Goal: Transaction & Acquisition: Purchase product/service

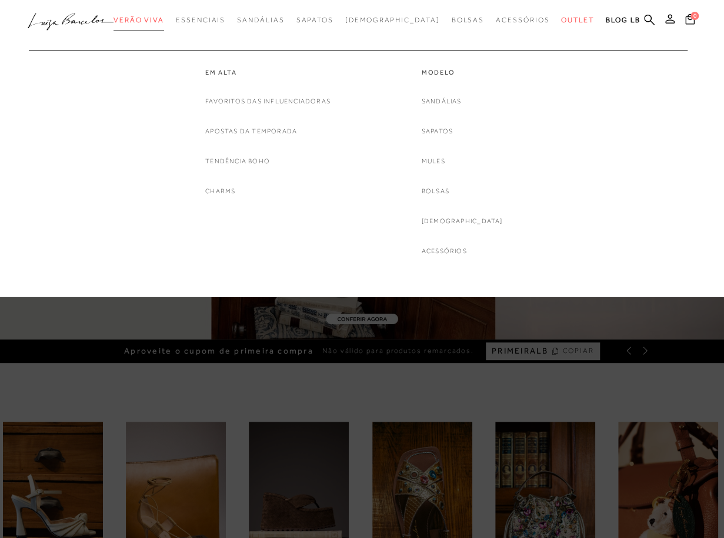
drag, startPoint x: 0, startPoint y: 0, endPoint x: 166, endPoint y: 21, distance: 167.0
click at [164, 21] on span "Verão Viva" at bounding box center [138, 20] width 51 height 8
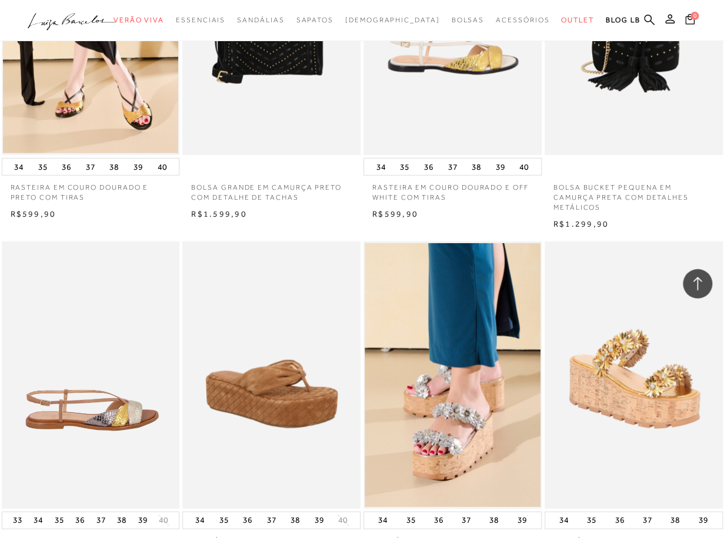
scroll to position [1881, 0]
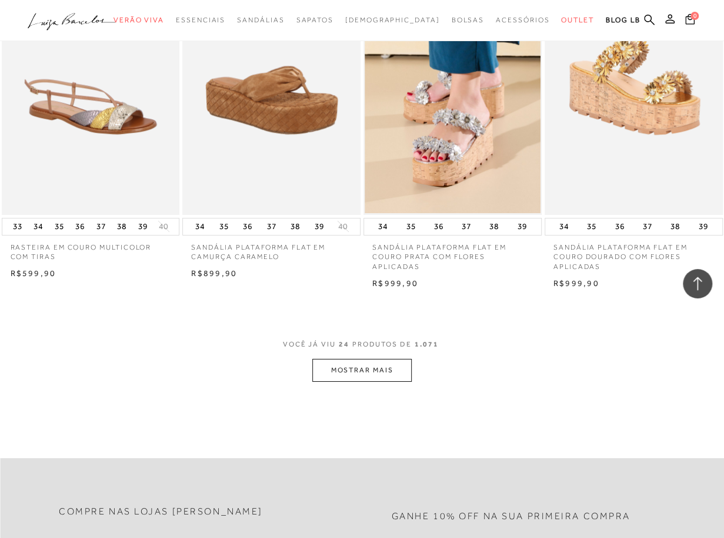
click at [399, 363] on button "MOSTRAR MAIS" at bounding box center [361, 370] width 99 height 23
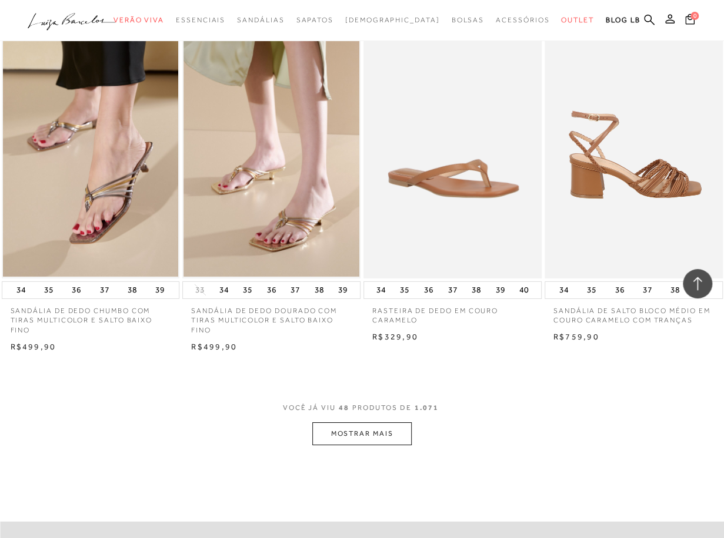
scroll to position [4114, 0]
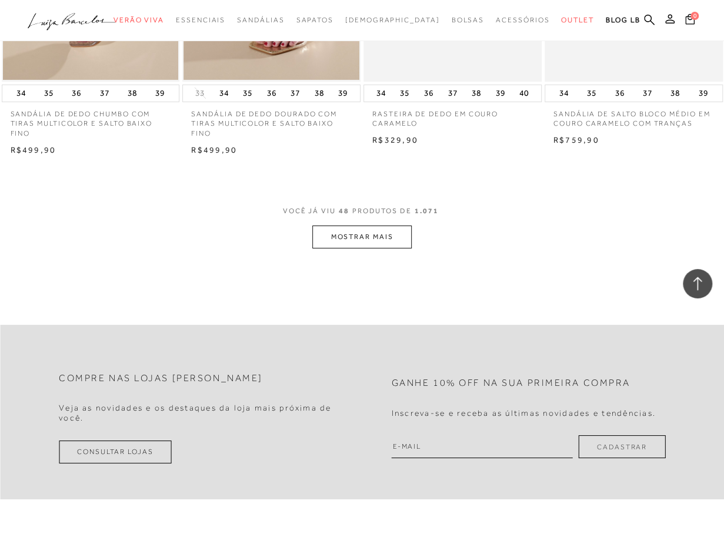
click at [383, 229] on button "MOSTRAR MAIS" at bounding box center [361, 237] width 99 height 23
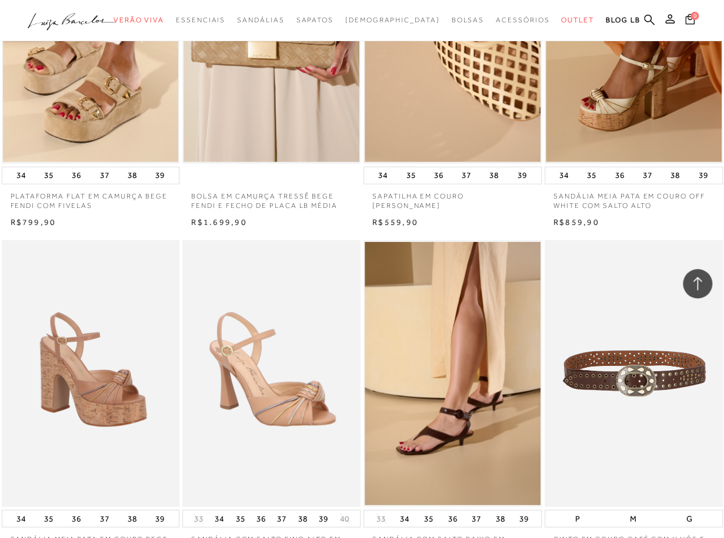
scroll to position [6054, 0]
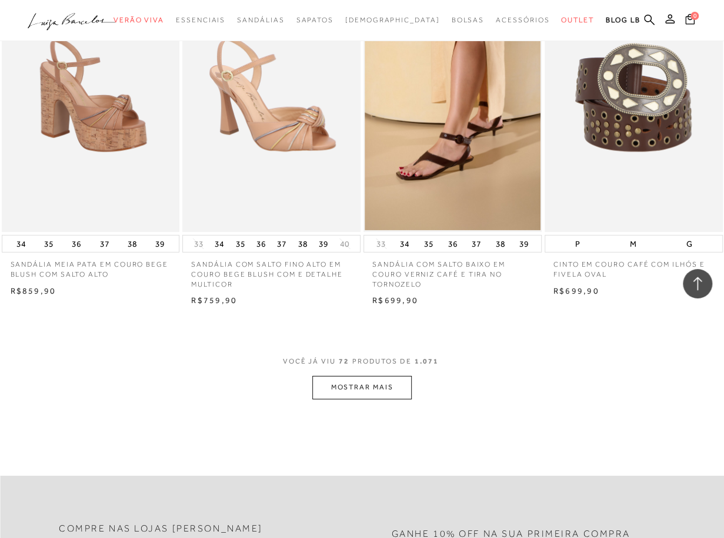
click at [358, 376] on button "MOSTRAR MAIS" at bounding box center [361, 387] width 99 height 23
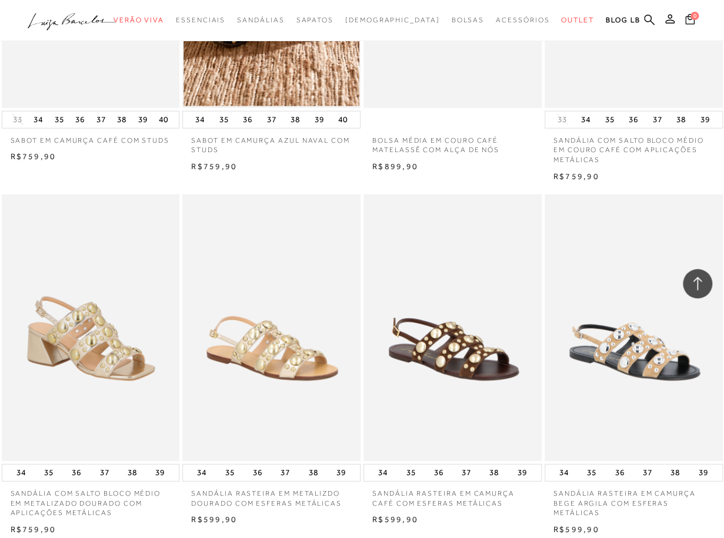
scroll to position [8287, 0]
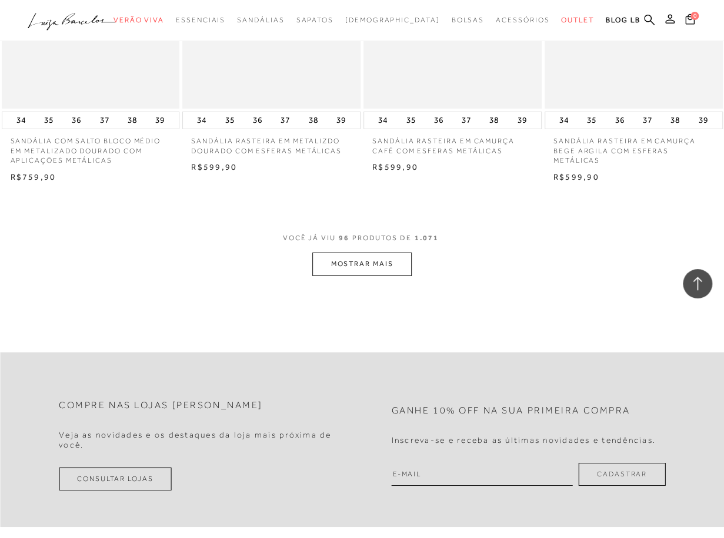
click at [375, 253] on button "MOSTRAR MAIS" at bounding box center [361, 264] width 99 height 23
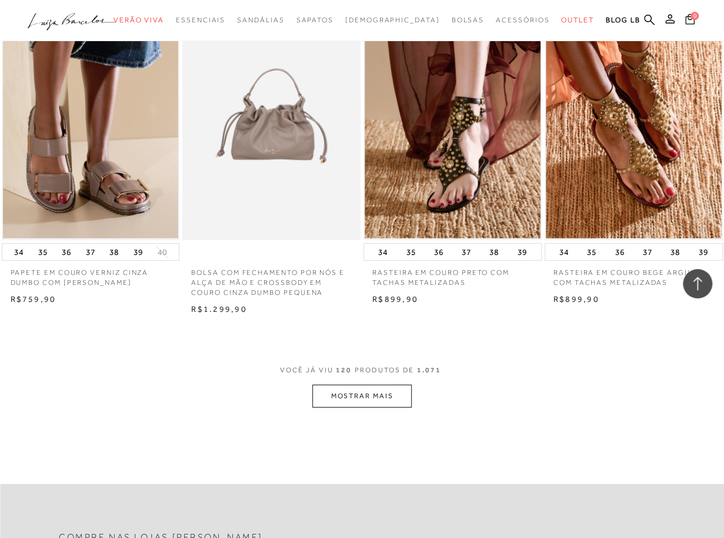
scroll to position [10345, 0]
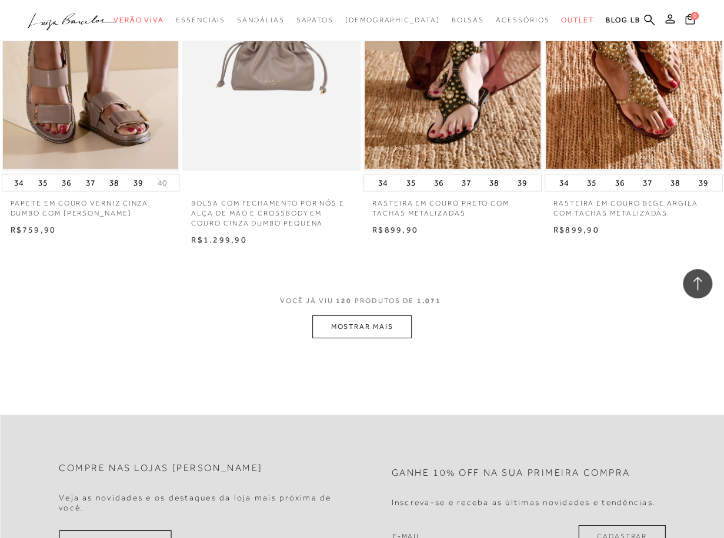
click at [365, 318] on button "MOSTRAR MAIS" at bounding box center [361, 327] width 99 height 23
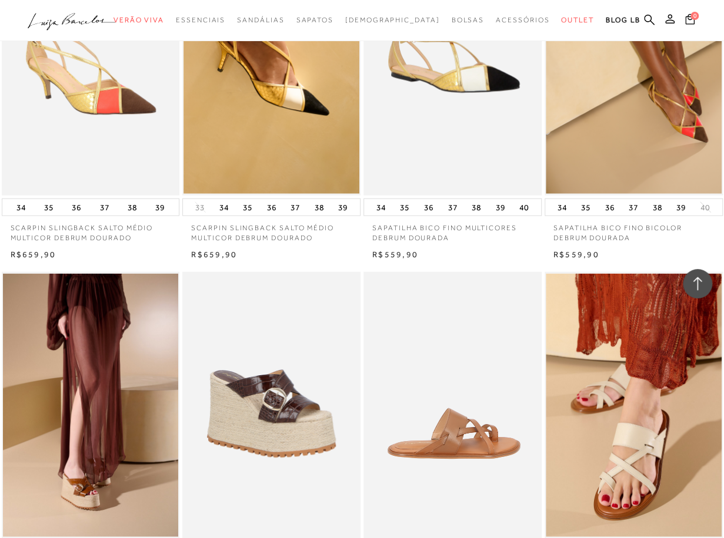
scroll to position [12343, 0]
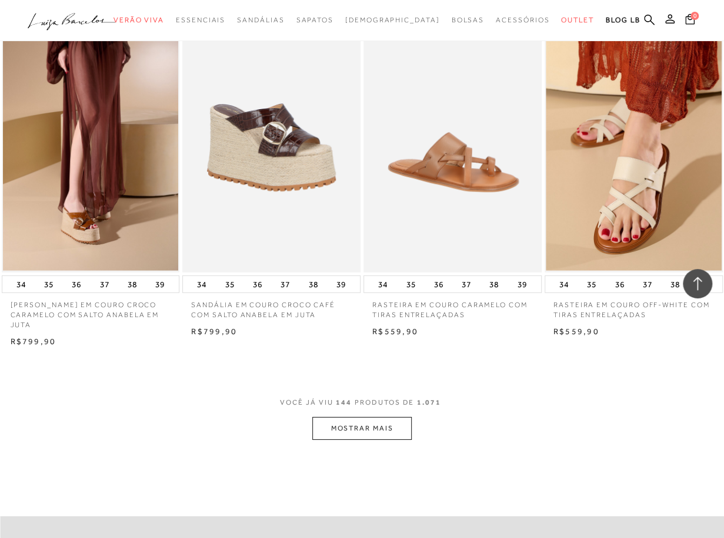
click at [349, 417] on button "MOSTRAR MAIS" at bounding box center [361, 428] width 99 height 23
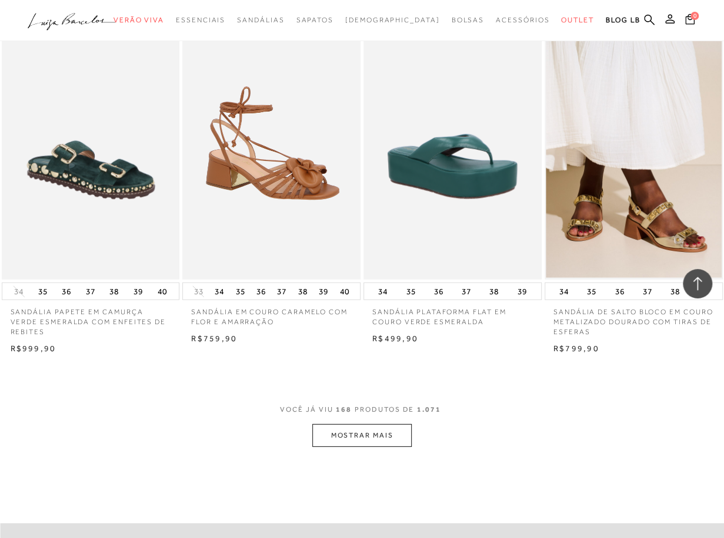
scroll to position [14576, 0]
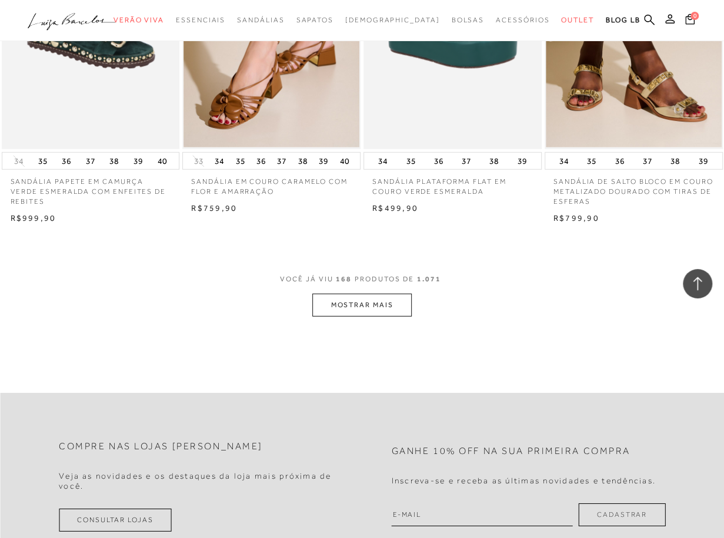
click at [337, 304] on button "MOSTRAR MAIS" at bounding box center [361, 305] width 99 height 23
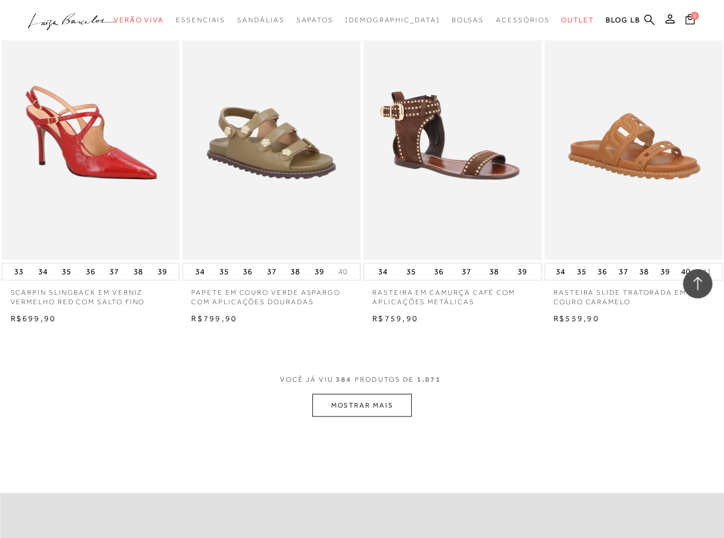
scroll to position [33389, 0]
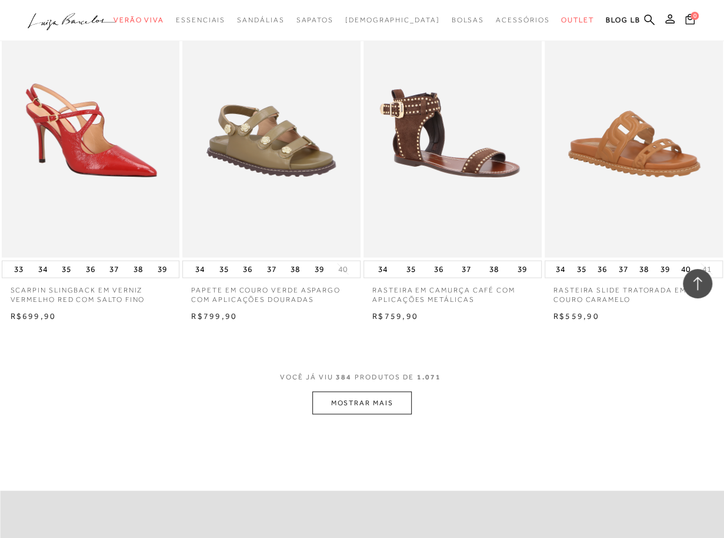
click at [369, 405] on button "MOSTRAR MAIS" at bounding box center [361, 402] width 99 height 23
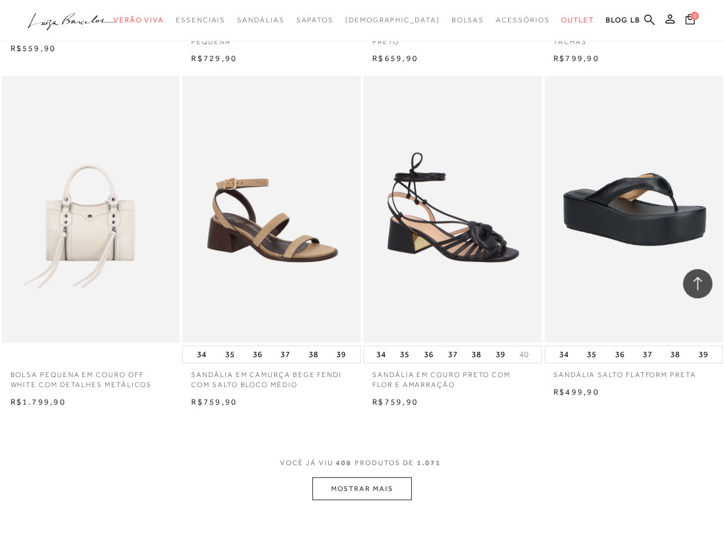
scroll to position [35564, 0]
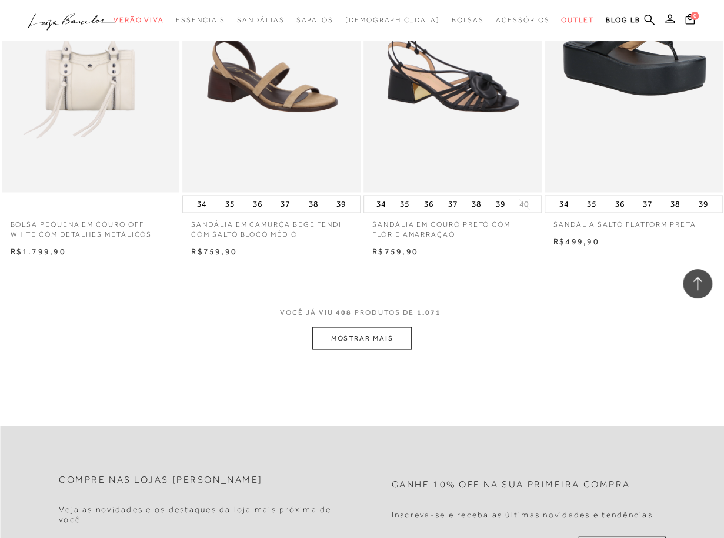
click at [363, 337] on button "MOSTRAR MAIS" at bounding box center [361, 338] width 99 height 23
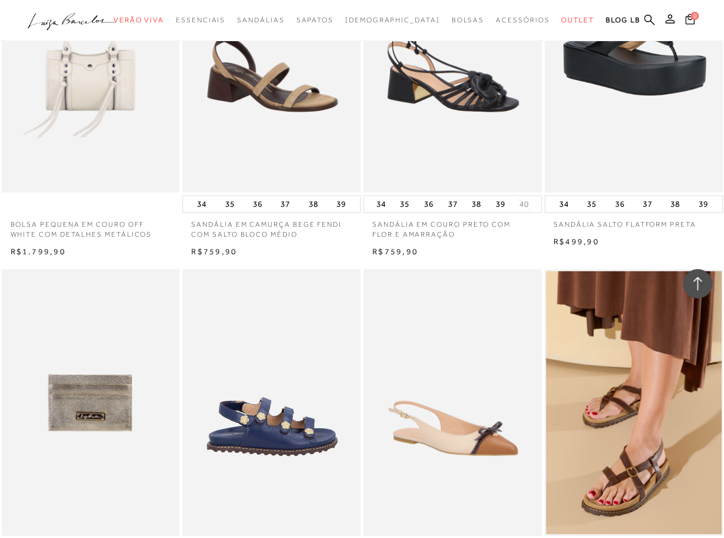
click at [356, 396] on div "PAPETE EM COURO AZUL NAVAL COM APLICAÇÕES DOURADAS" at bounding box center [271, 402] width 178 height 267
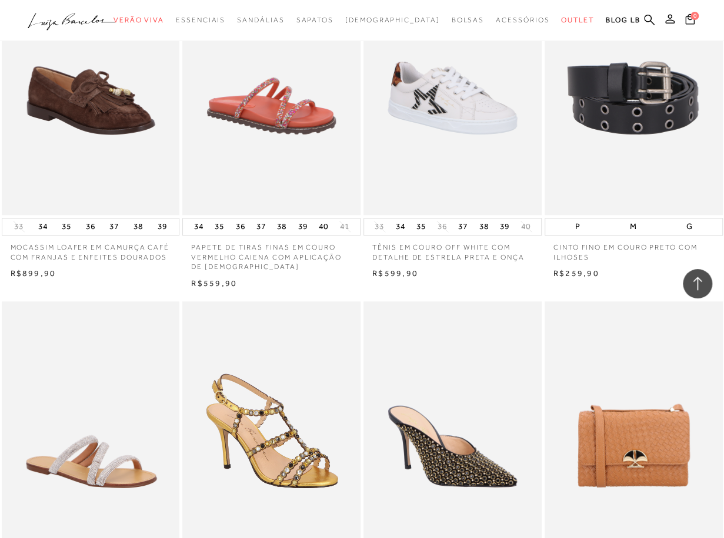
scroll to position [37562, 0]
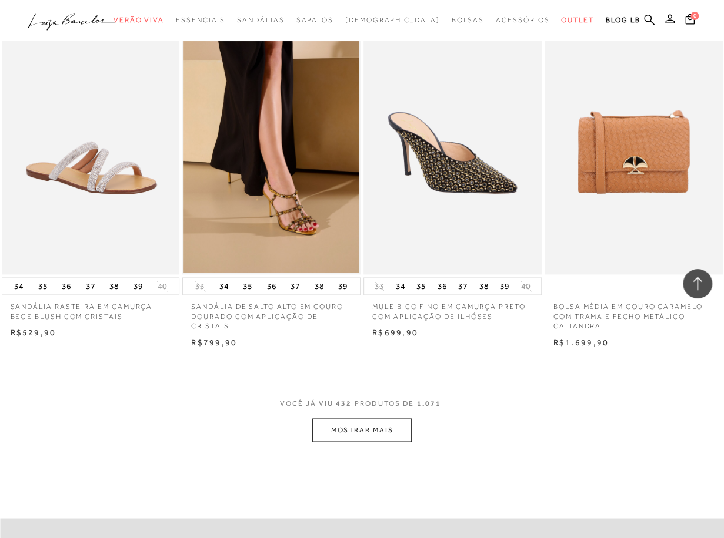
click at [396, 425] on button "MOSTRAR MAIS" at bounding box center [361, 429] width 99 height 23
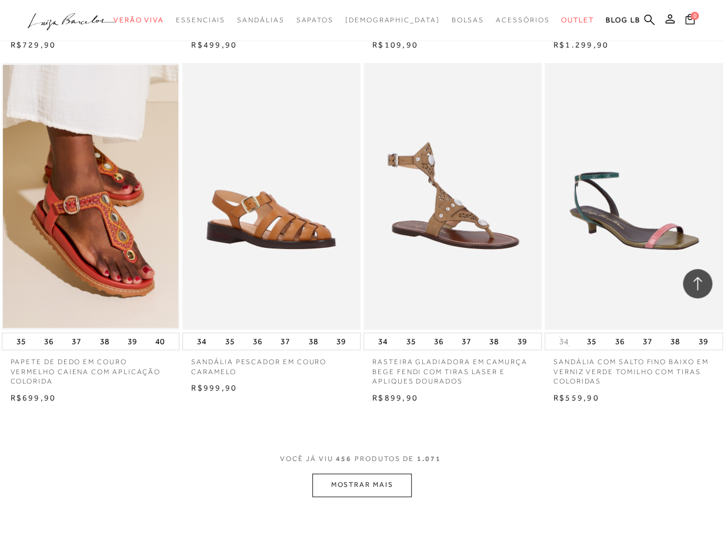
scroll to position [39678, 0]
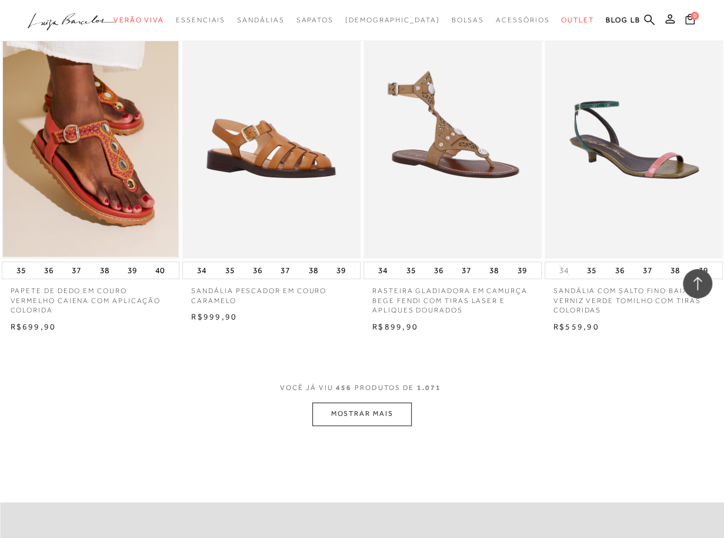
click at [380, 412] on button "MOSTRAR MAIS" at bounding box center [361, 414] width 99 height 23
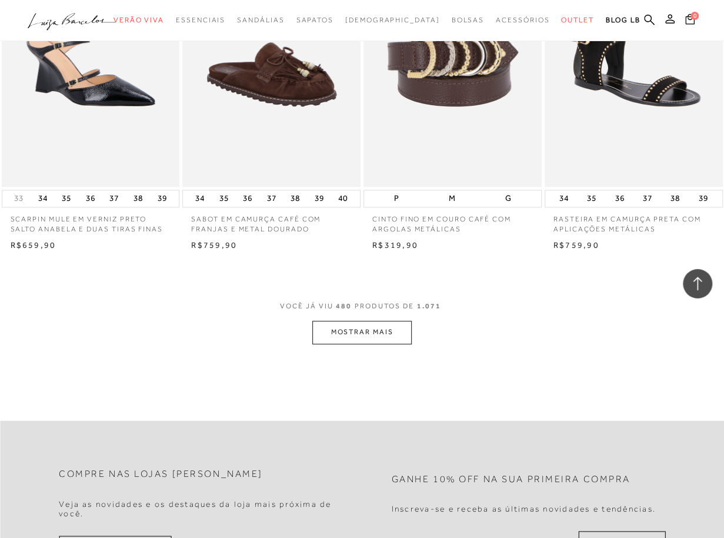
scroll to position [41885, 0]
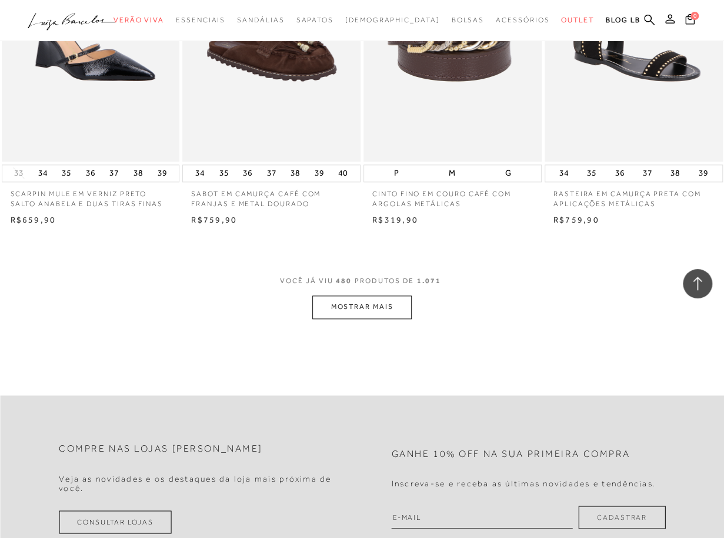
click at [356, 306] on button "MOSTRAR MAIS" at bounding box center [361, 307] width 99 height 23
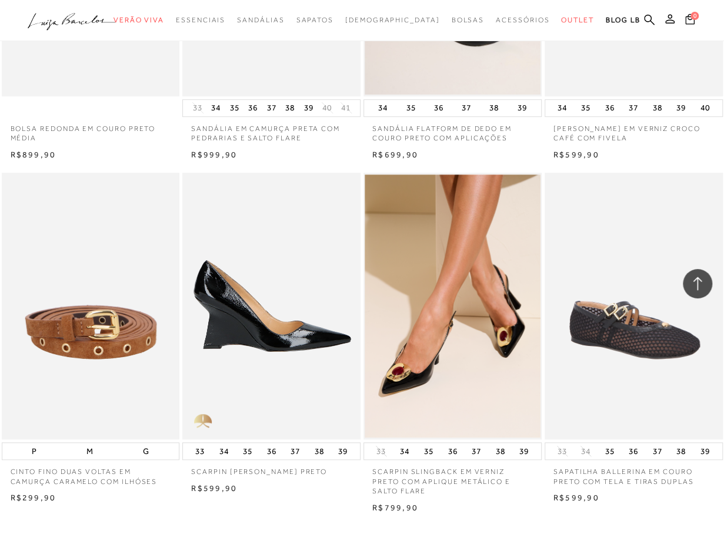
scroll to position [44001, 0]
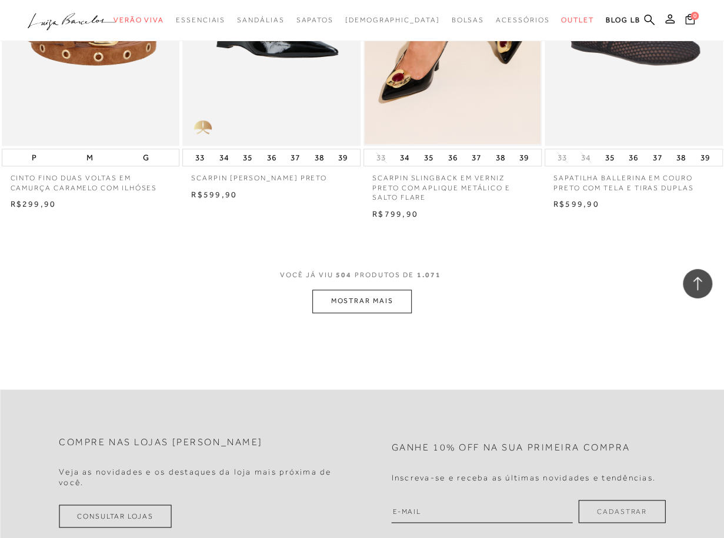
click at [396, 295] on button "MOSTRAR MAIS" at bounding box center [361, 301] width 99 height 23
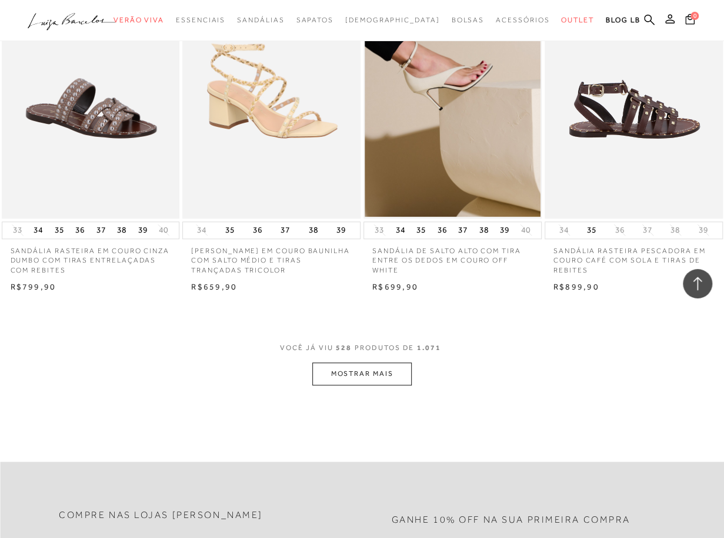
scroll to position [46176, 0]
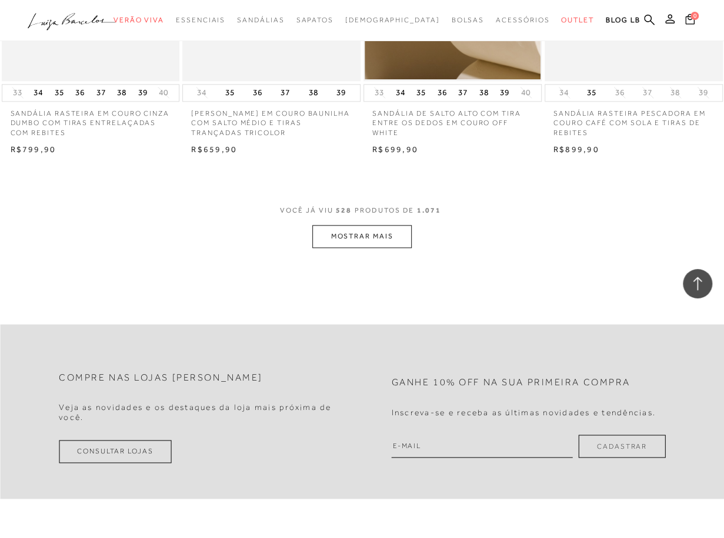
click at [389, 229] on button "MOSTRAR MAIS" at bounding box center [361, 236] width 99 height 23
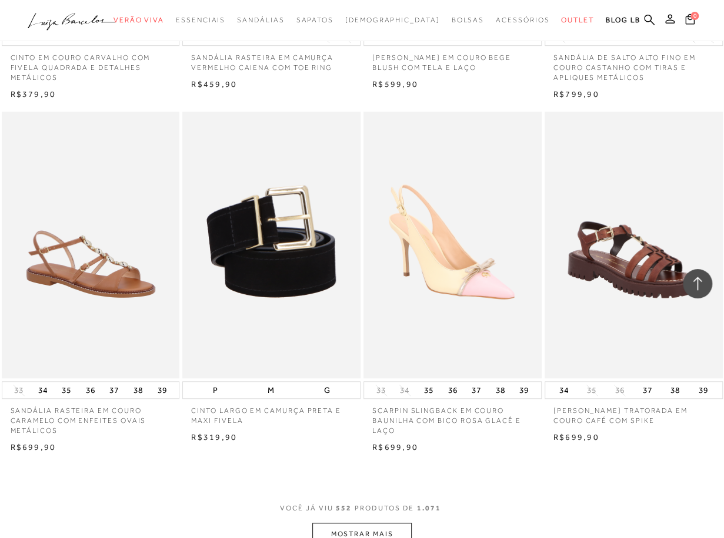
scroll to position [48174, 0]
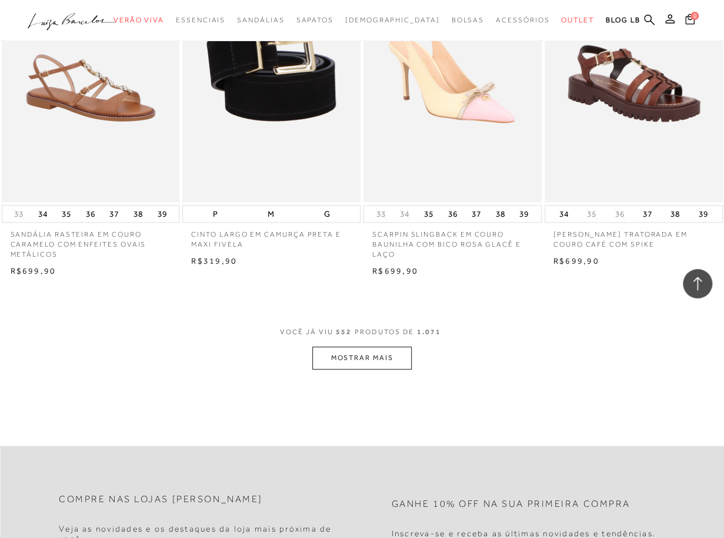
click at [348, 357] on button "MOSTRAR MAIS" at bounding box center [361, 358] width 99 height 23
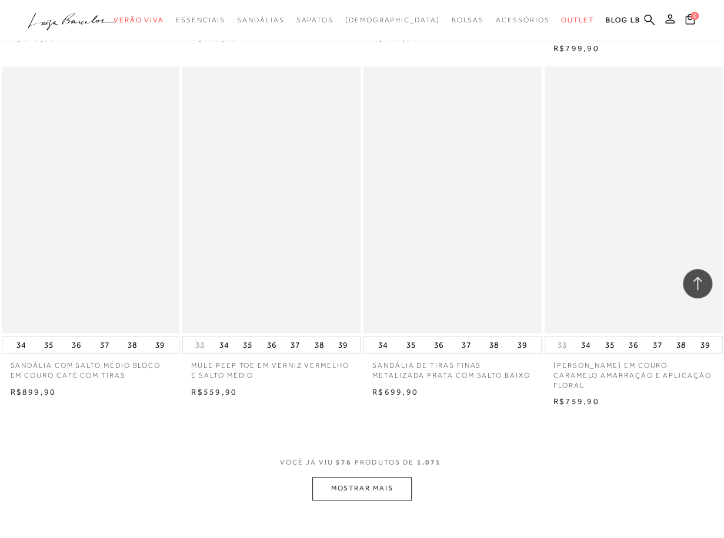
scroll to position [50290, 0]
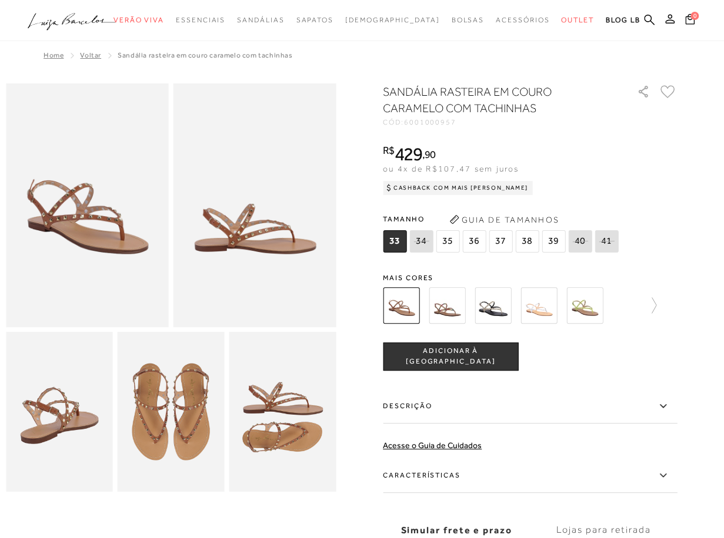
click at [548, 316] on img at bounding box center [538, 305] width 36 height 36
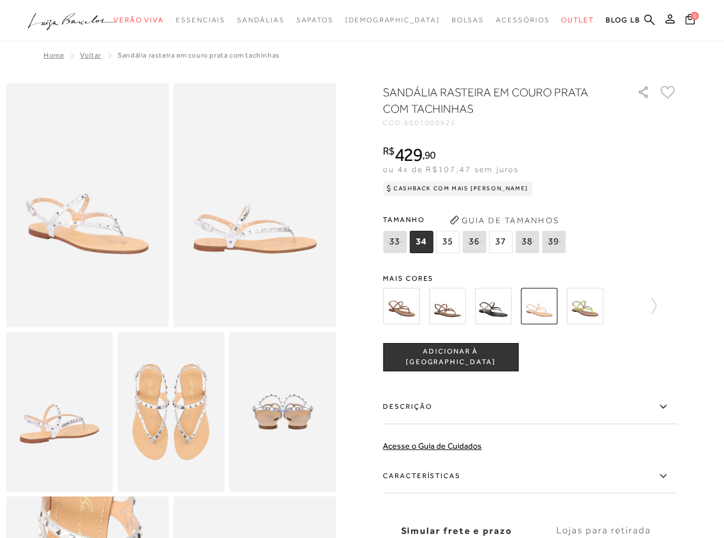
click at [442, 310] on img at bounding box center [446, 306] width 36 height 36
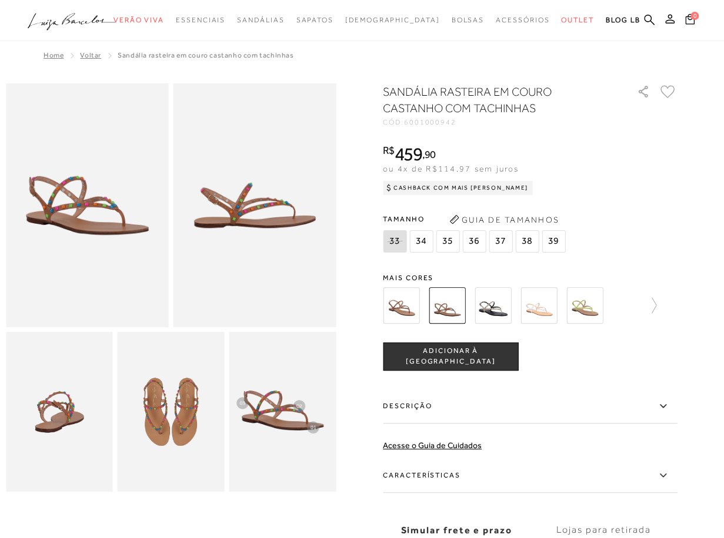
click at [404, 267] on div "SANDÁLIA RASTEIRA EM COURO CASTANHO COM TACHINHAS CÓD: 6001000942 × É necessári…" at bounding box center [530, 344] width 294 height 523
click at [414, 308] on img at bounding box center [401, 305] width 36 height 36
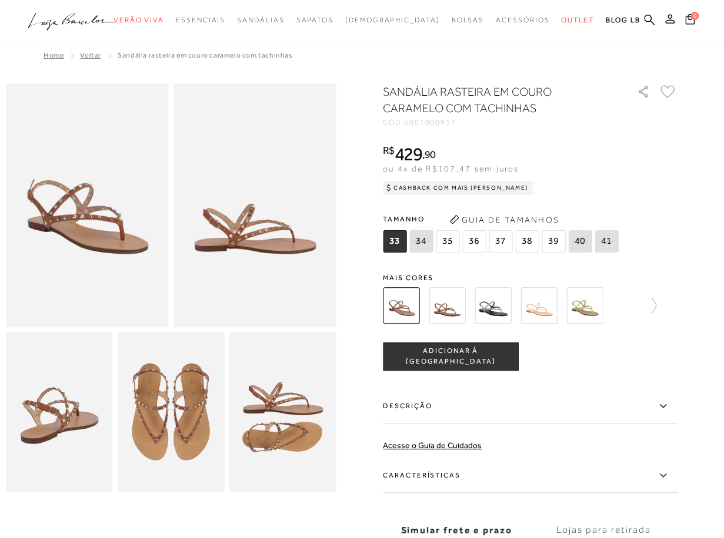
click at [529, 242] on span "38" at bounding box center [527, 241] width 24 height 22
